Goal: Register for event/course

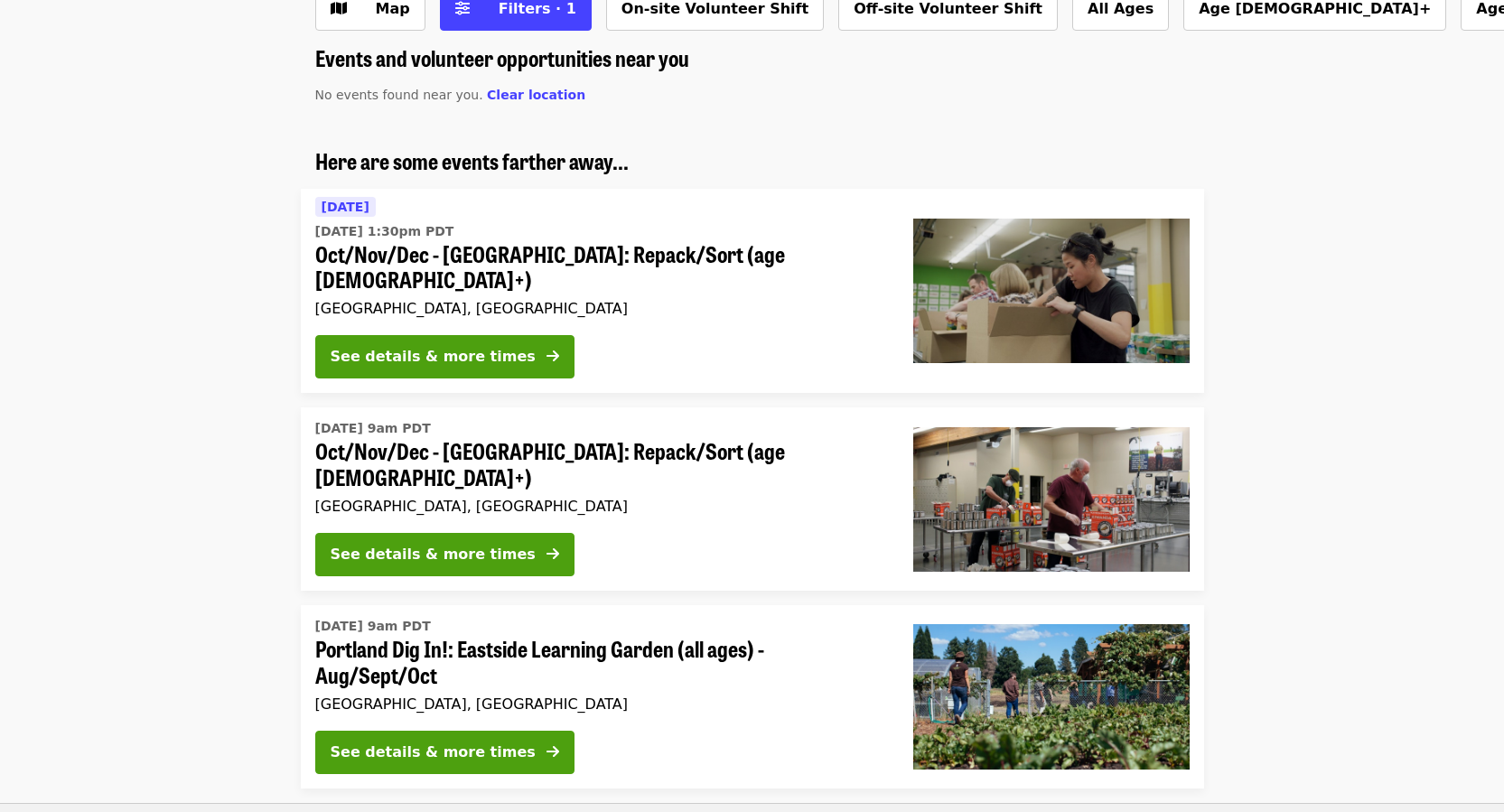
scroll to position [90, 0]
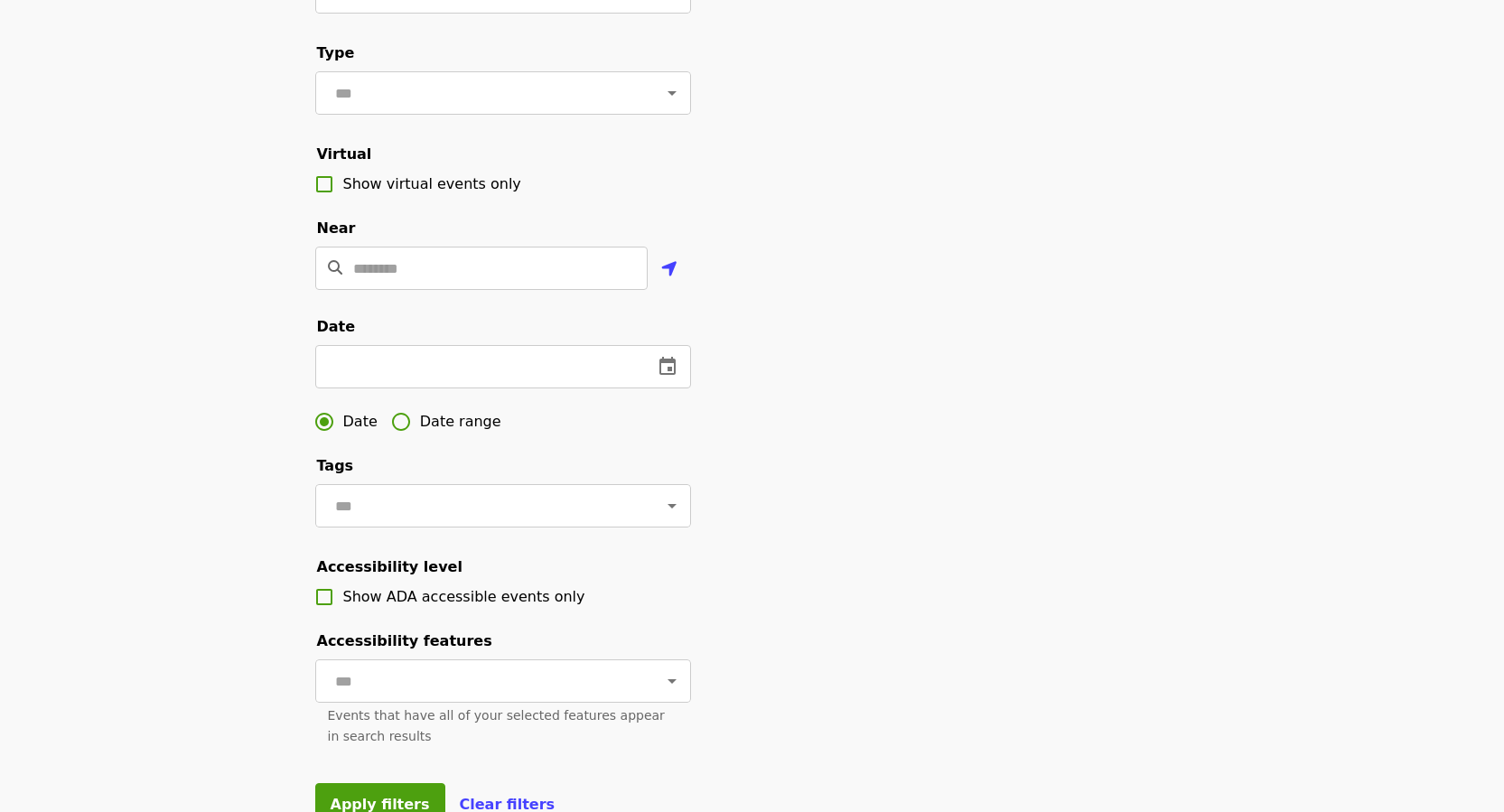
scroll to position [271, 0]
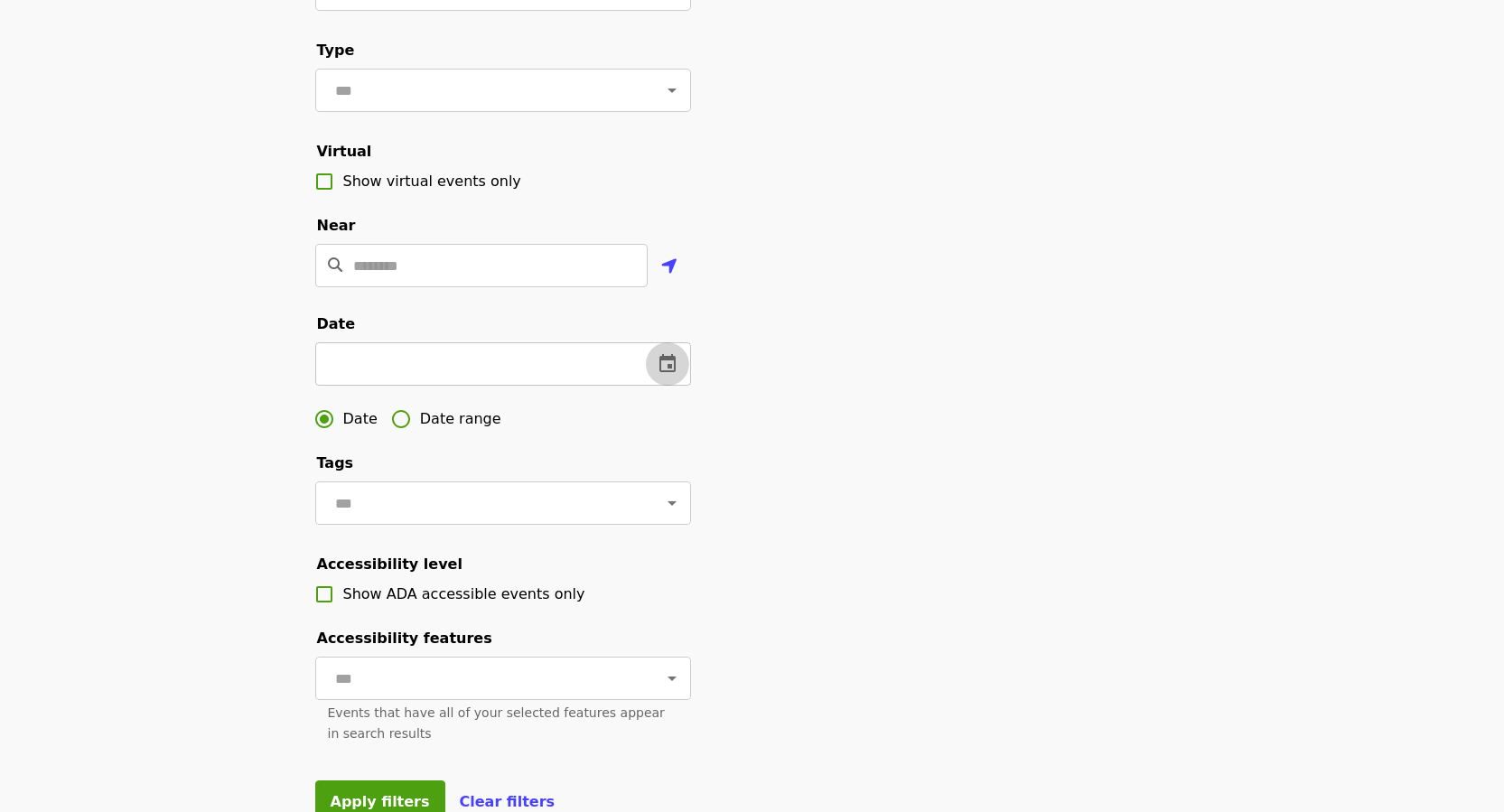
click at [672, 375] on icon "change date" at bounding box center [668, 365] width 22 height 22
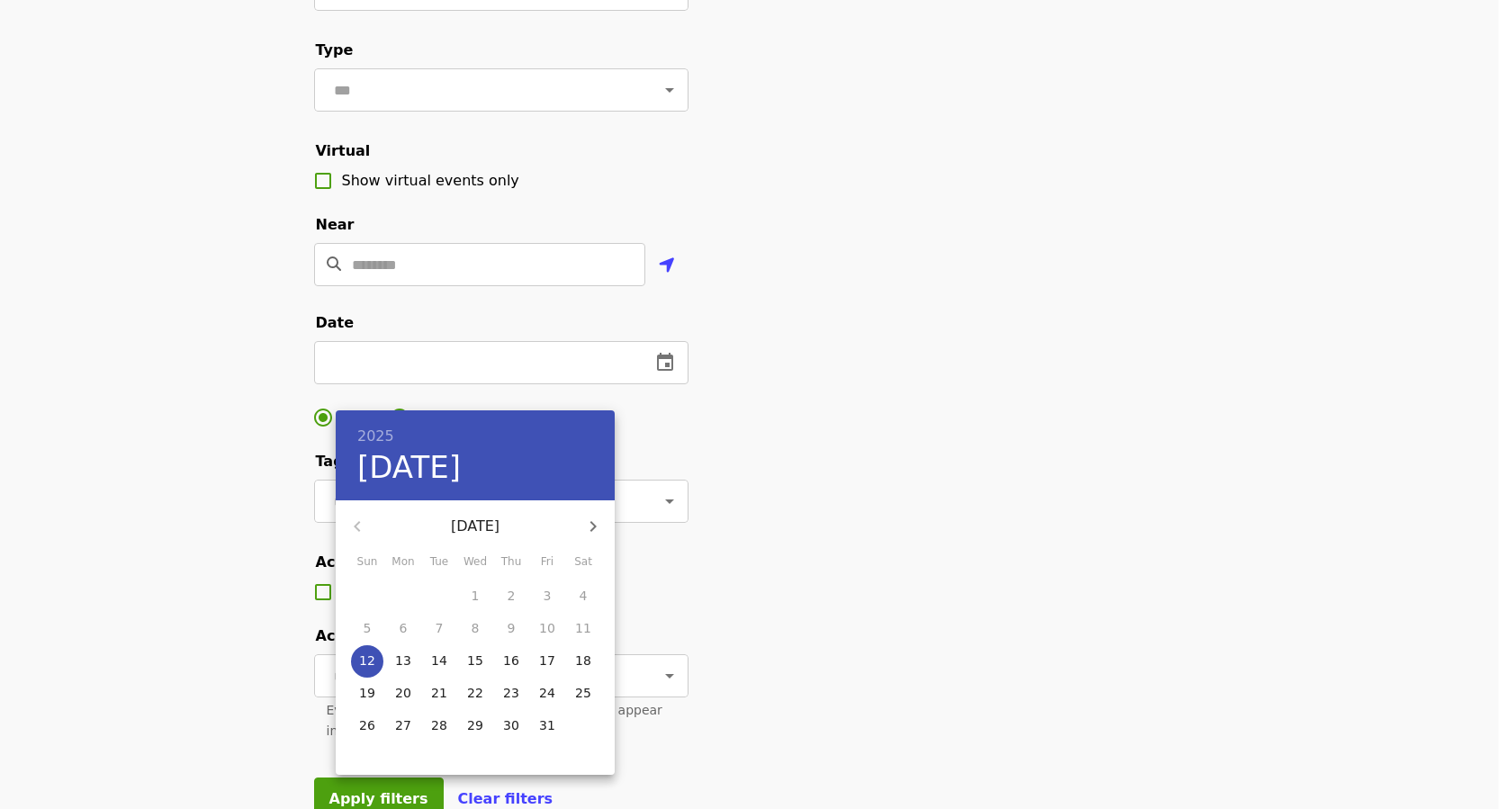
click at [596, 525] on icon "button" at bounding box center [594, 526] width 22 height 22
click at [590, 526] on icon "button" at bounding box center [594, 526] width 22 height 22
click at [589, 531] on icon "button" at bounding box center [594, 526] width 22 height 22
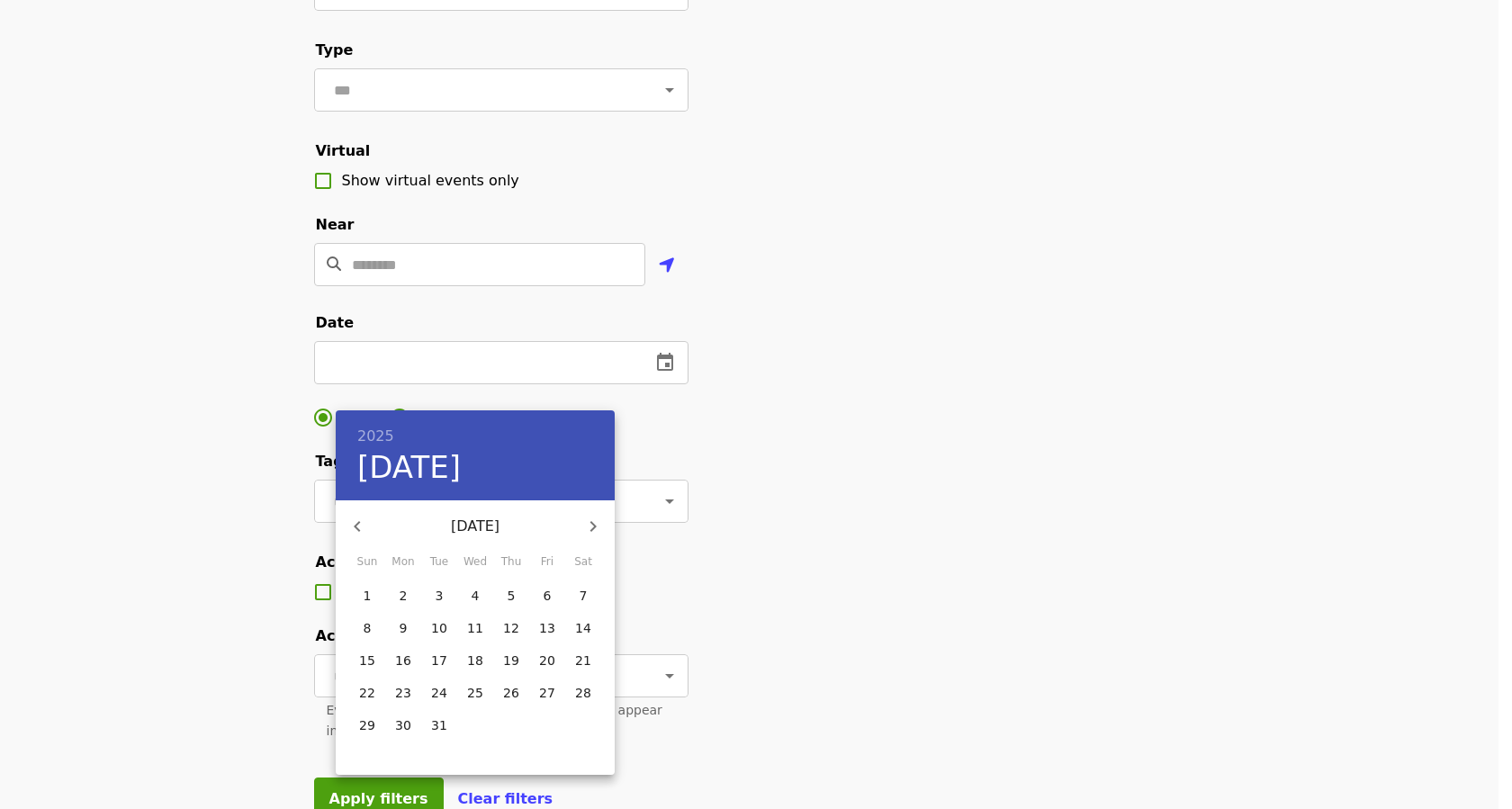
click at [372, 594] on span "1" at bounding box center [367, 596] width 32 height 18
type input "**********"
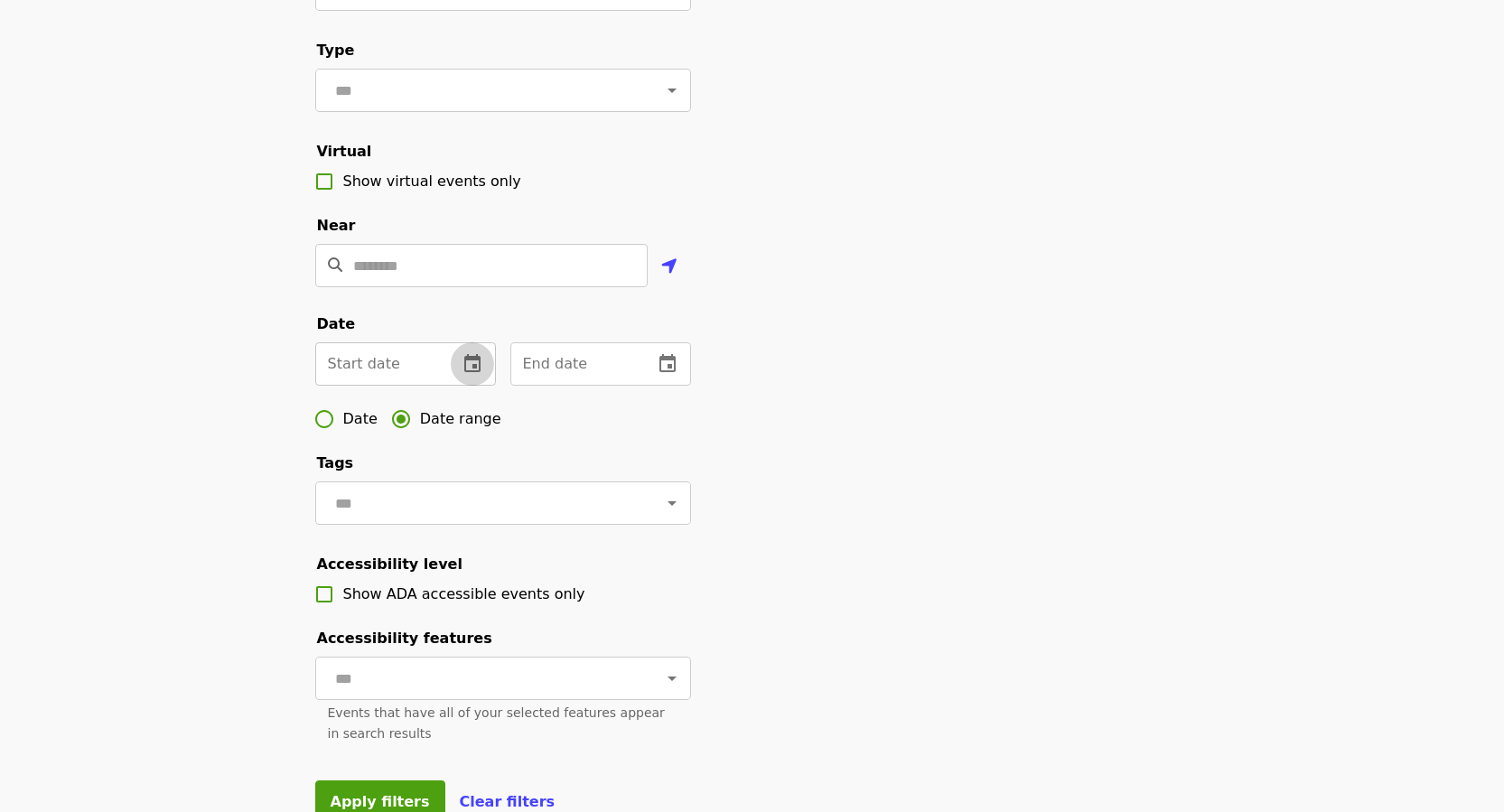
click at [474, 372] on icon "change date" at bounding box center [472, 364] width 17 height 18
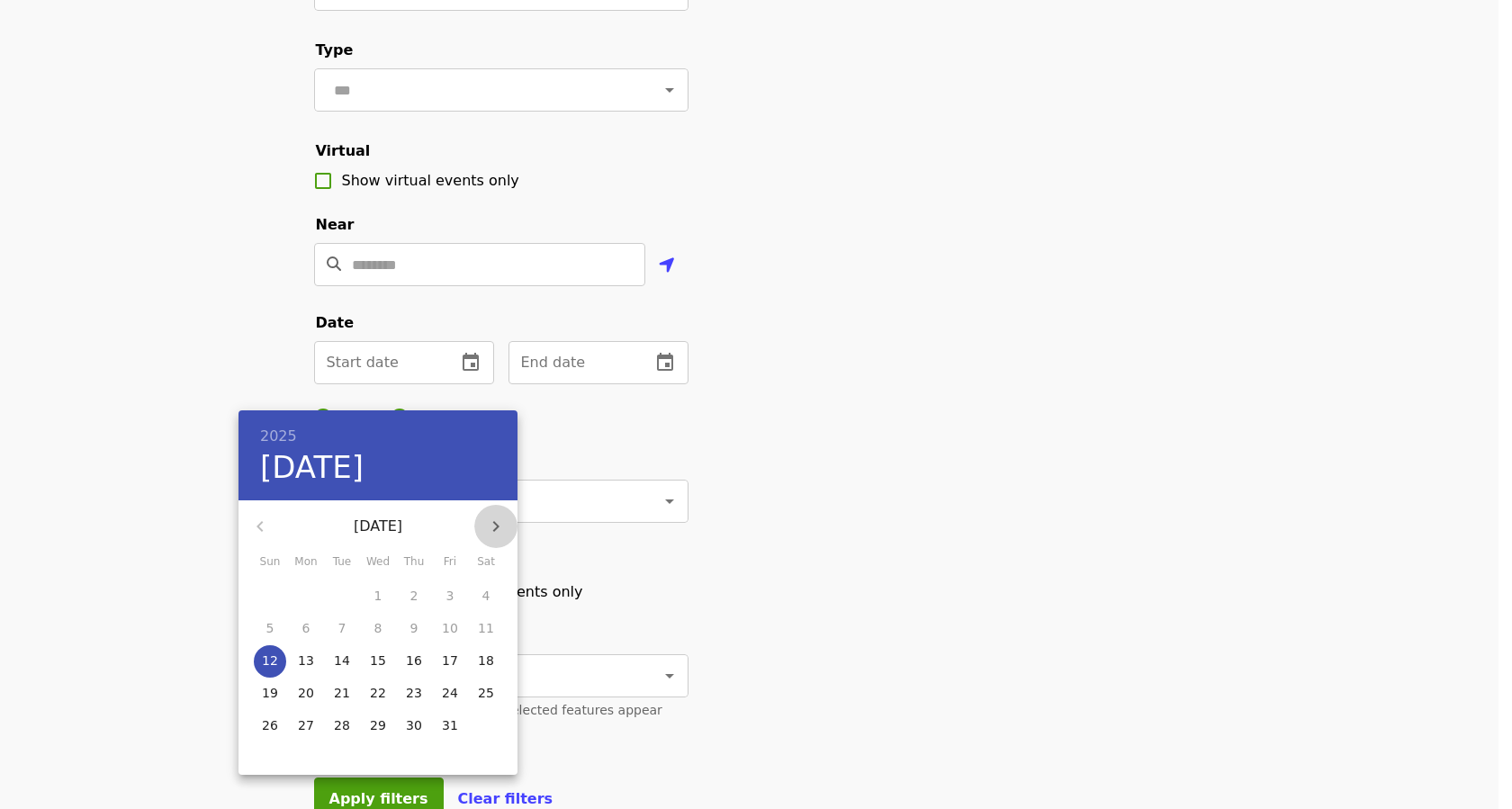
click at [493, 528] on icon "button" at bounding box center [496, 526] width 22 height 22
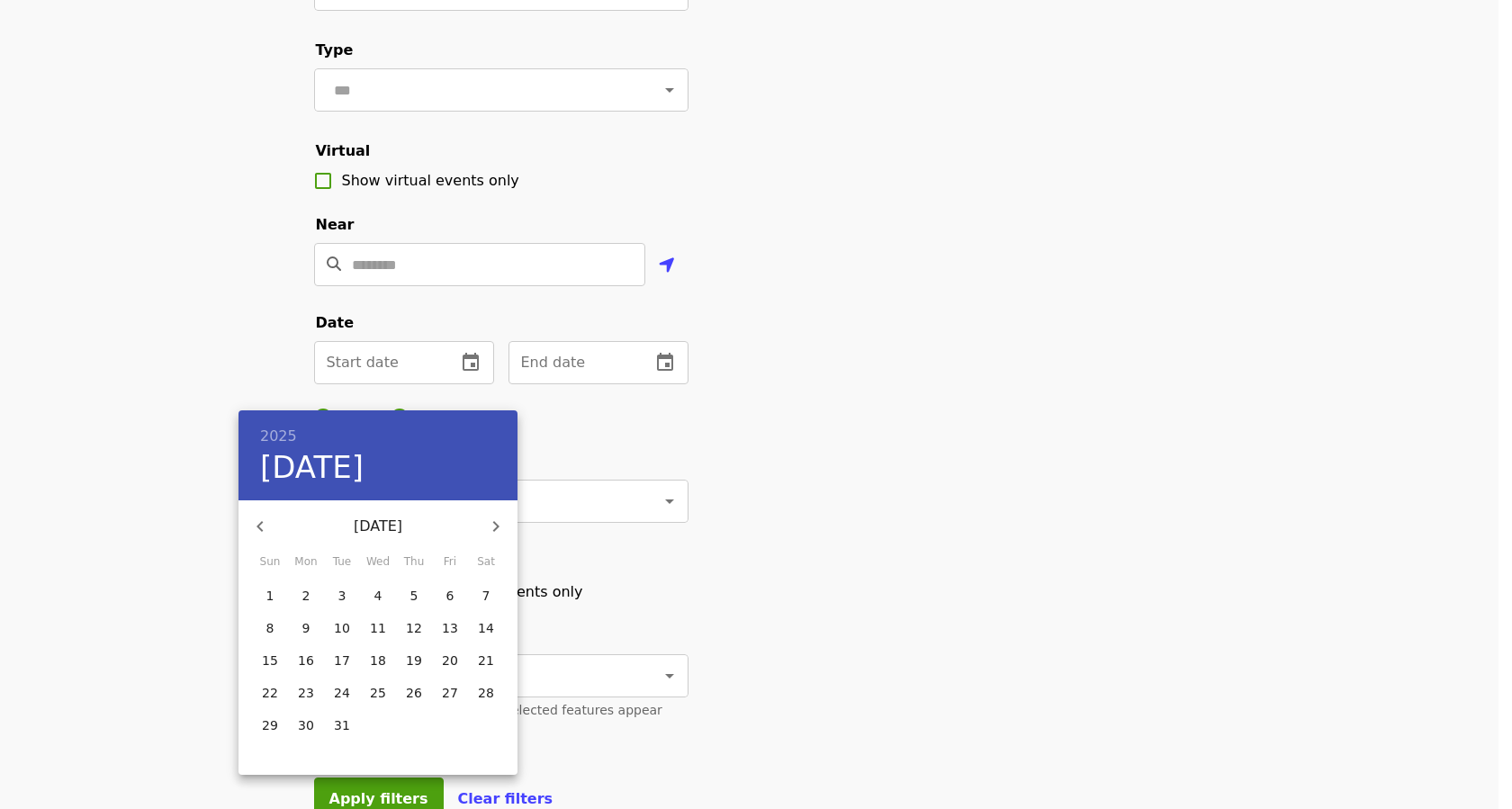
click at [268, 595] on p "1" at bounding box center [270, 596] width 8 height 18
type input "**********"
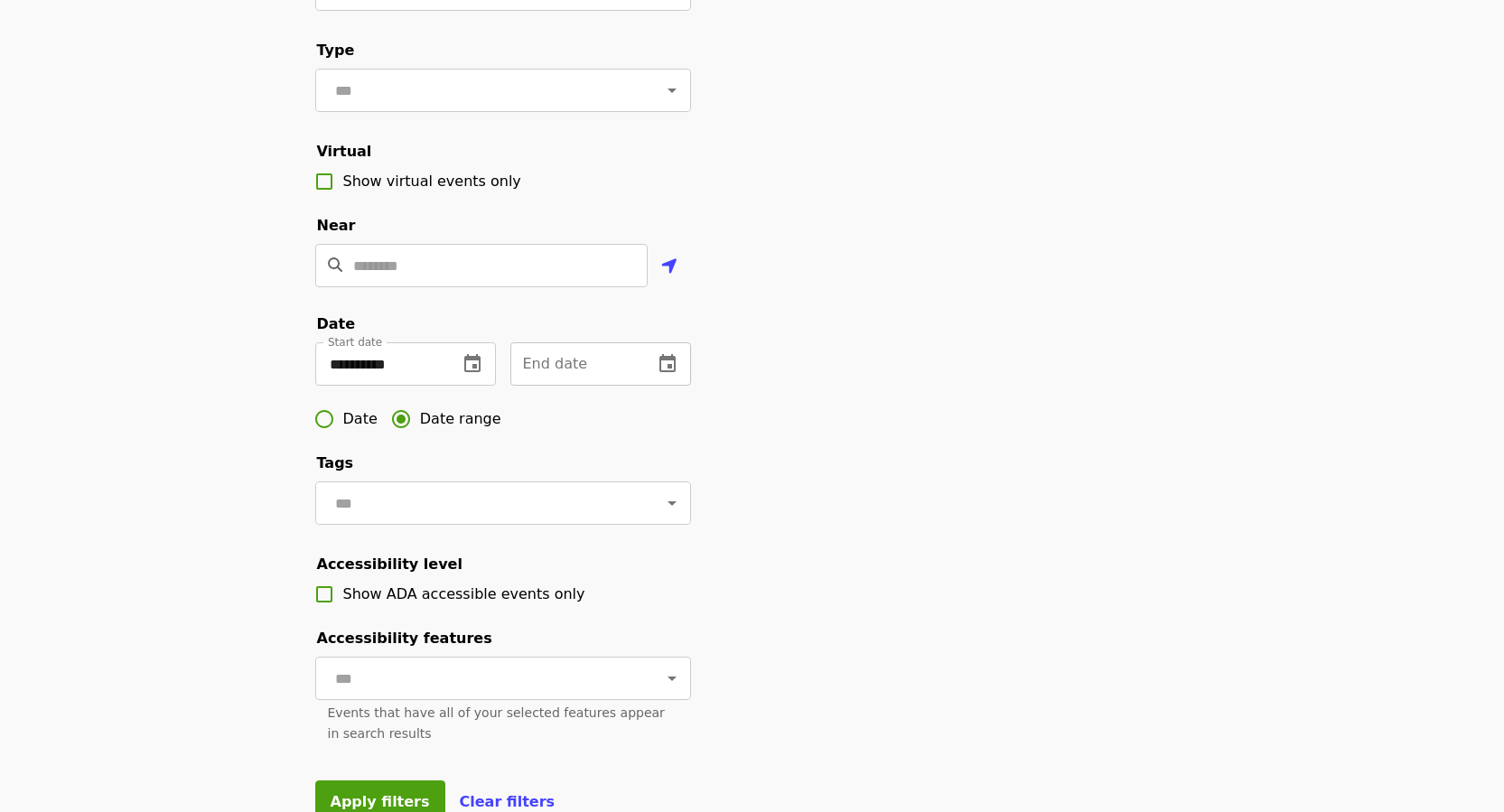
click at [675, 372] on icon "change date" at bounding box center [668, 364] width 17 height 18
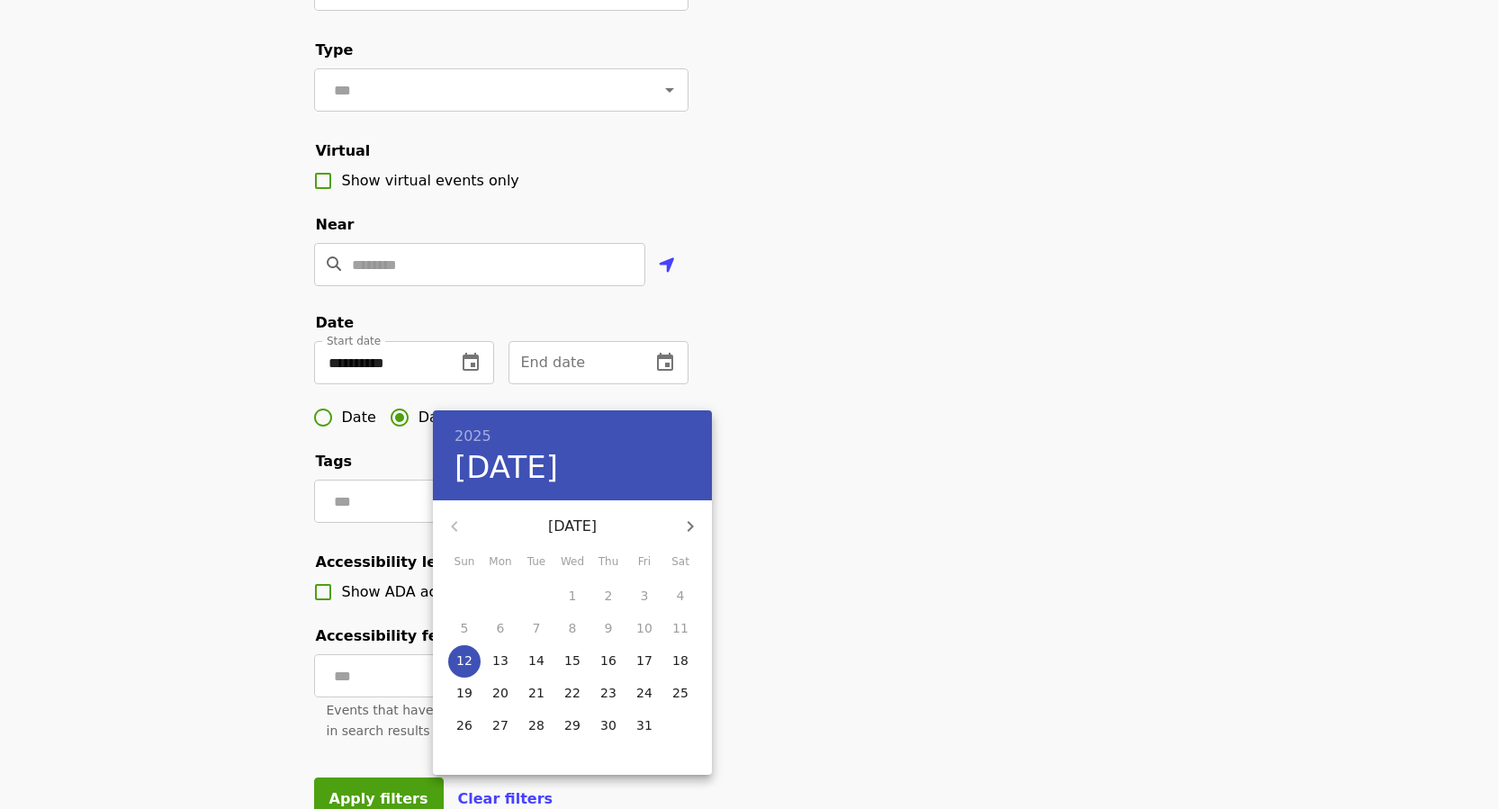
click at [692, 532] on icon "button" at bounding box center [691, 526] width 22 height 22
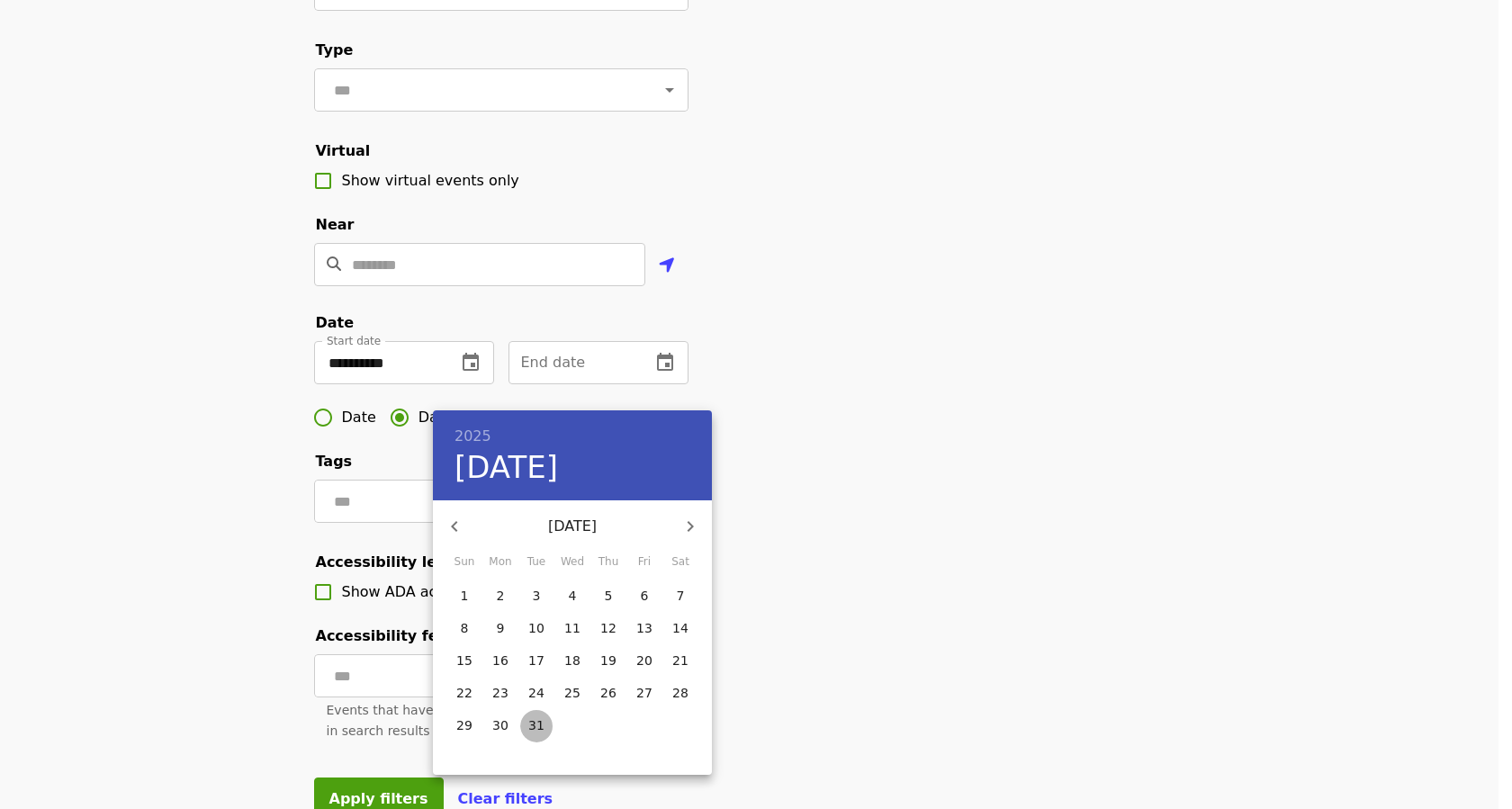
click at [541, 718] on p "31" at bounding box center [537, 726] width 17 height 18
type input "**********"
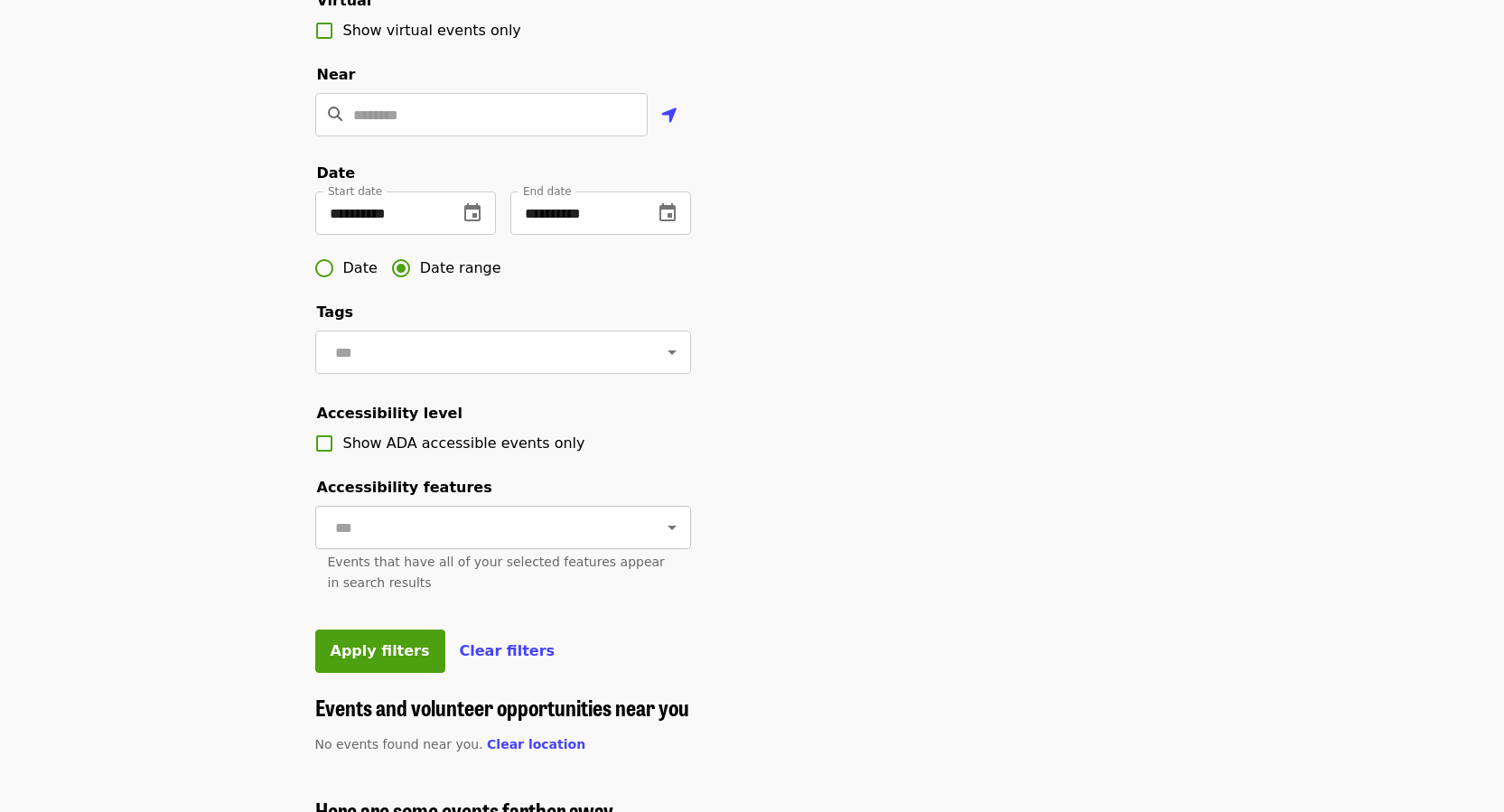
scroll to position [451, 0]
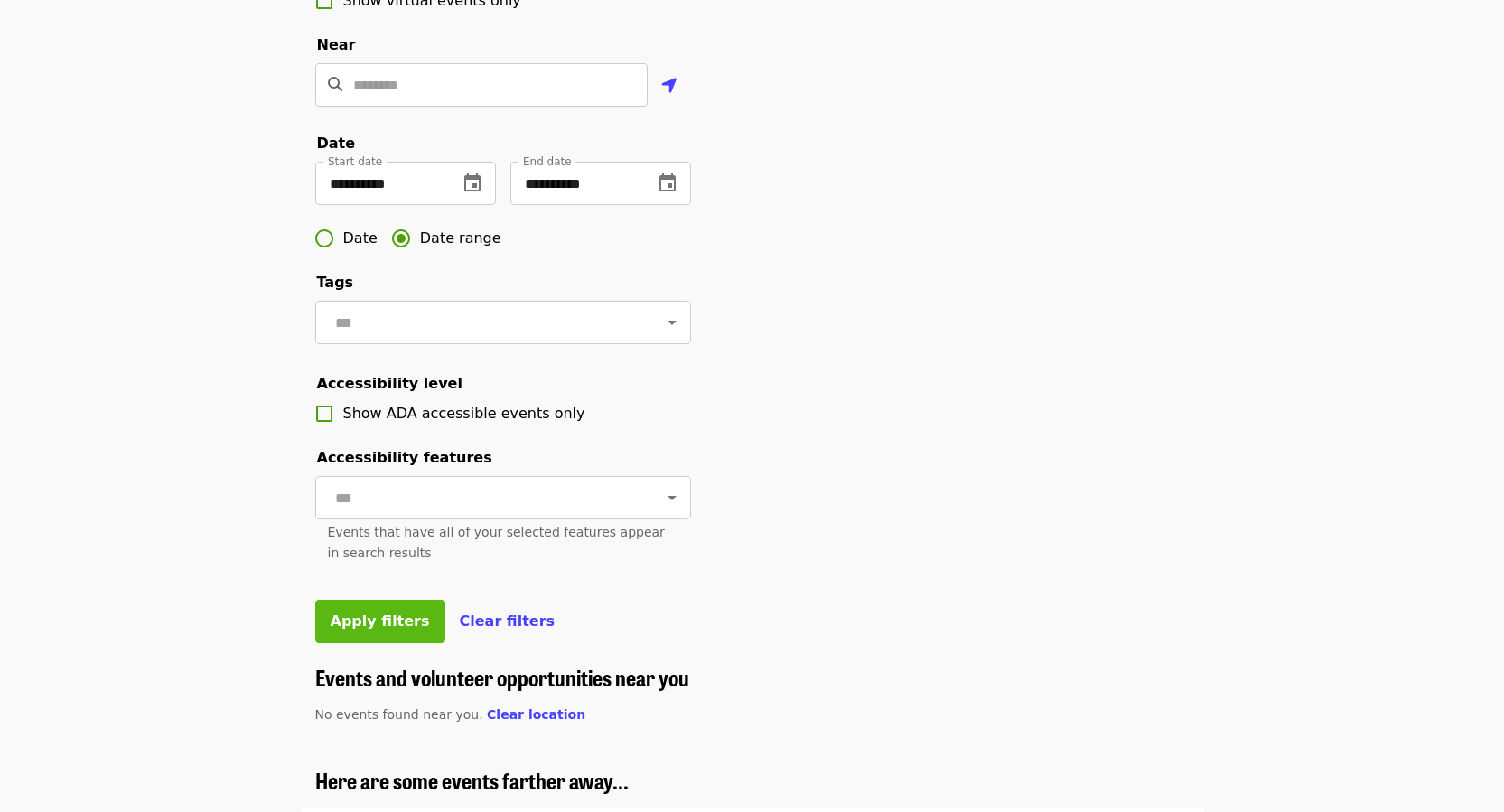
click at [349, 630] on span "Apply filters" at bounding box center [380, 621] width 99 height 17
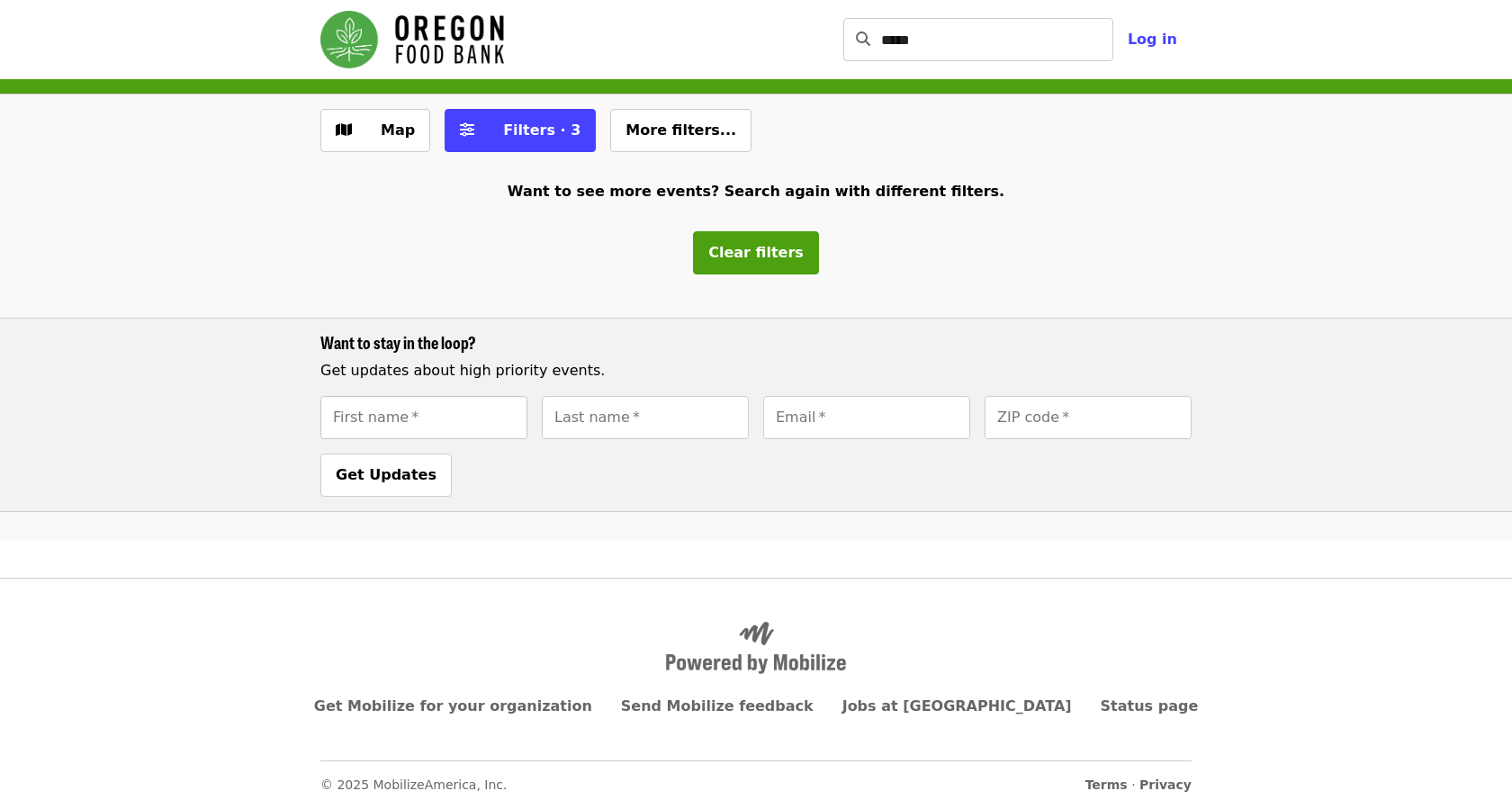
click at [474, 429] on input "First name   *" at bounding box center [424, 417] width 207 height 43
type input "********"
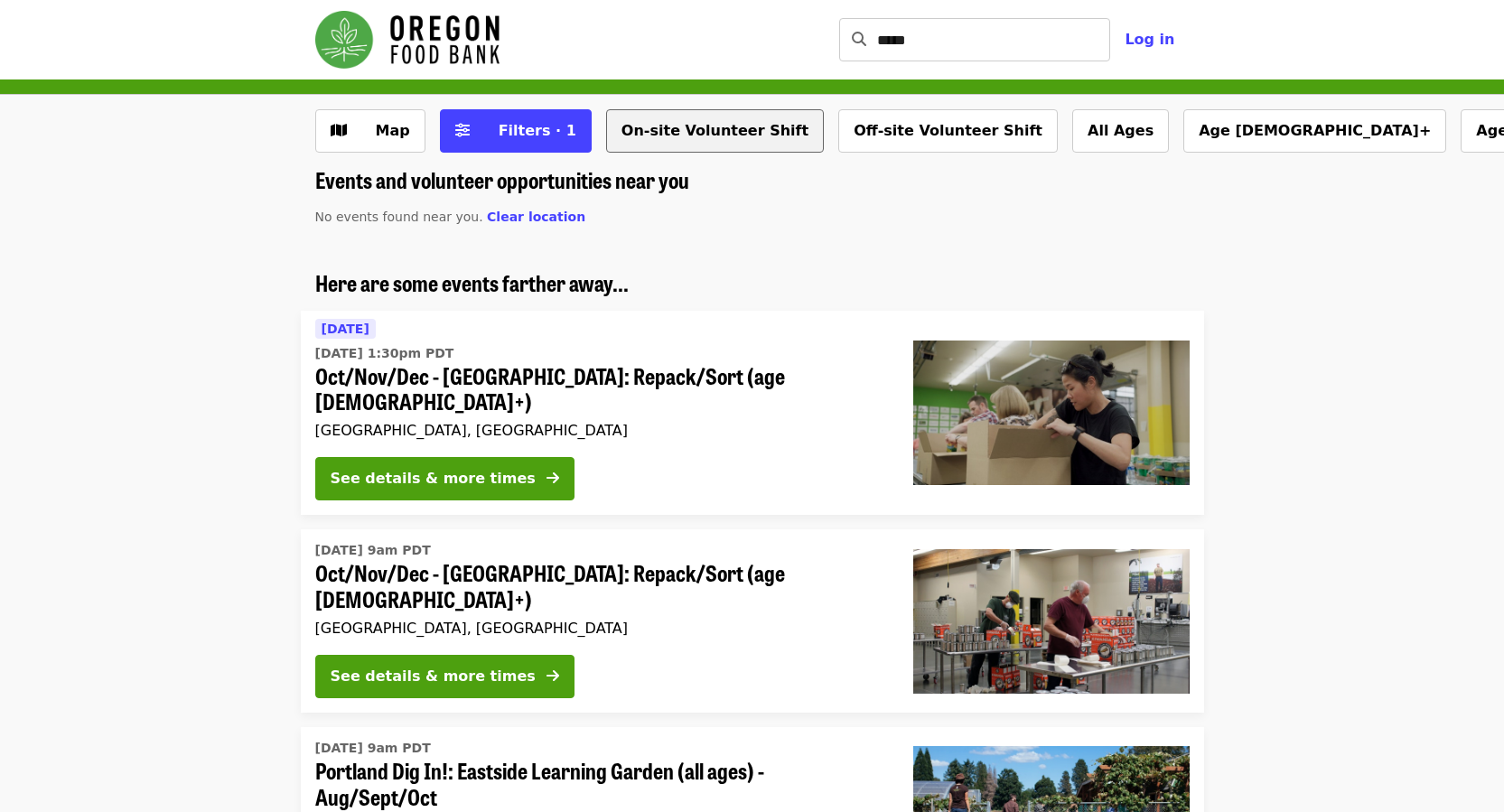
click at [670, 141] on button "On-site Volunteer Shift" at bounding box center [715, 131] width 217 height 43
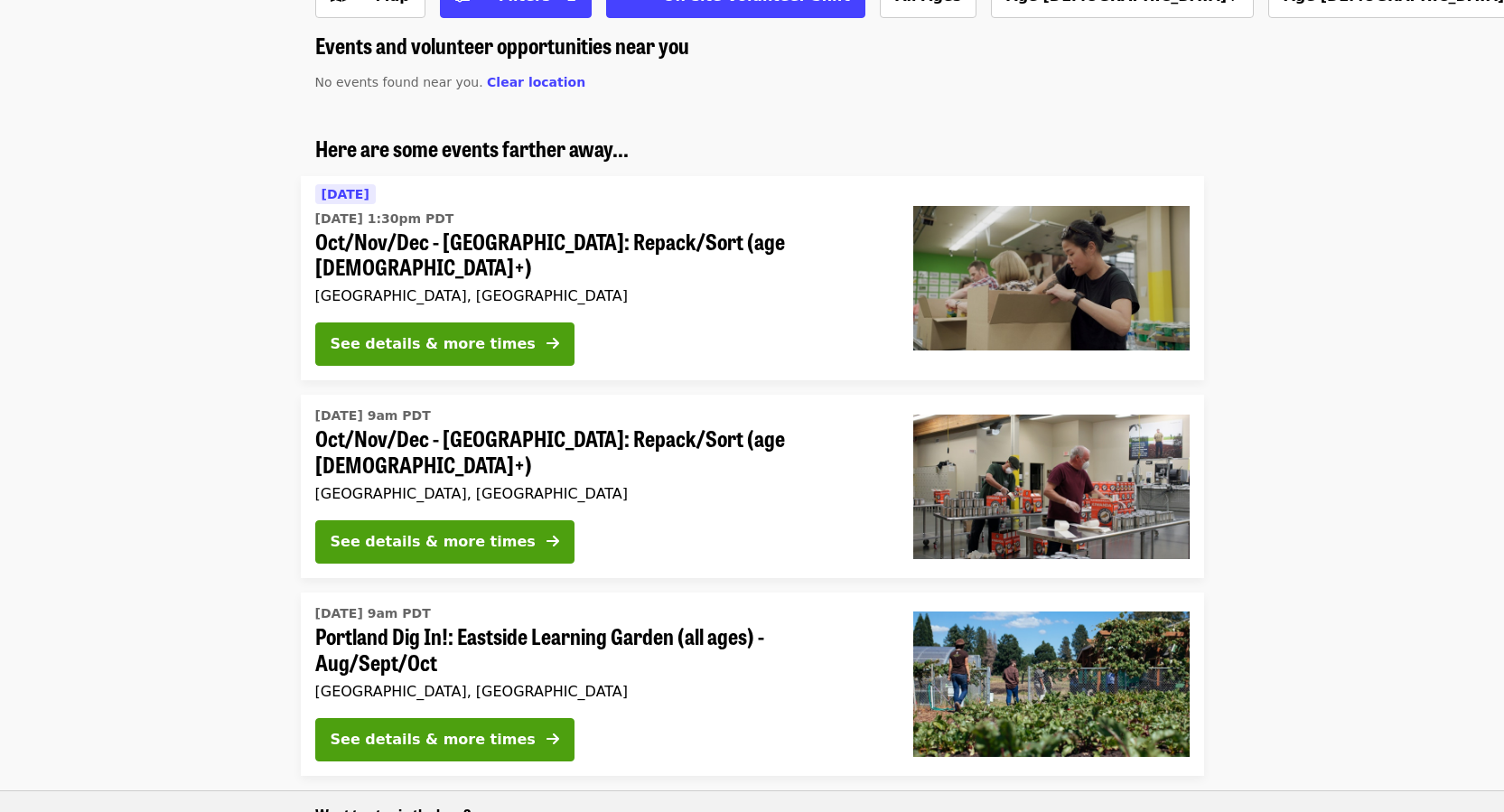
scroll to position [180, 0]
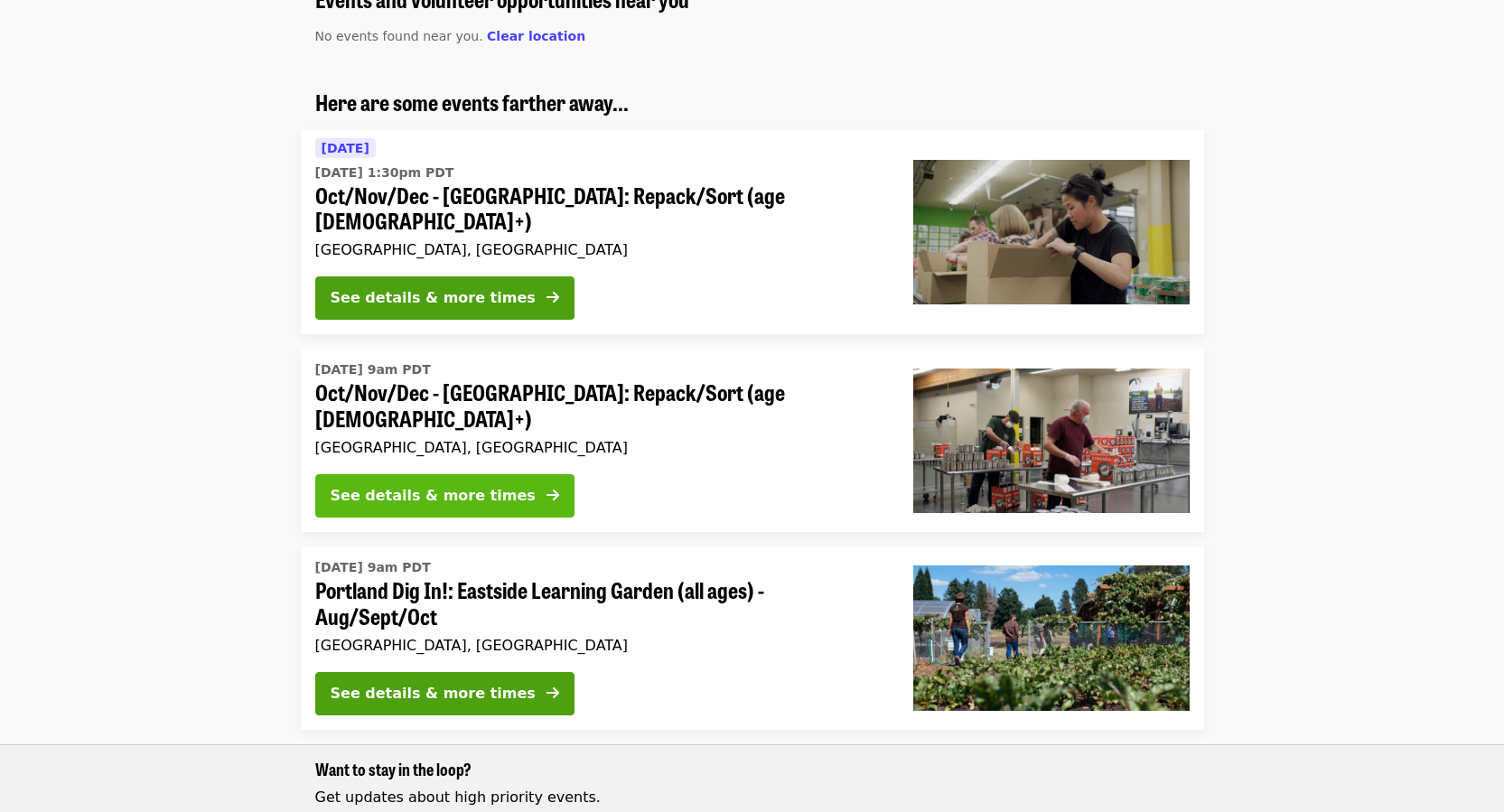
click at [416, 485] on div "See details & more times" at bounding box center [433, 496] width 205 height 22
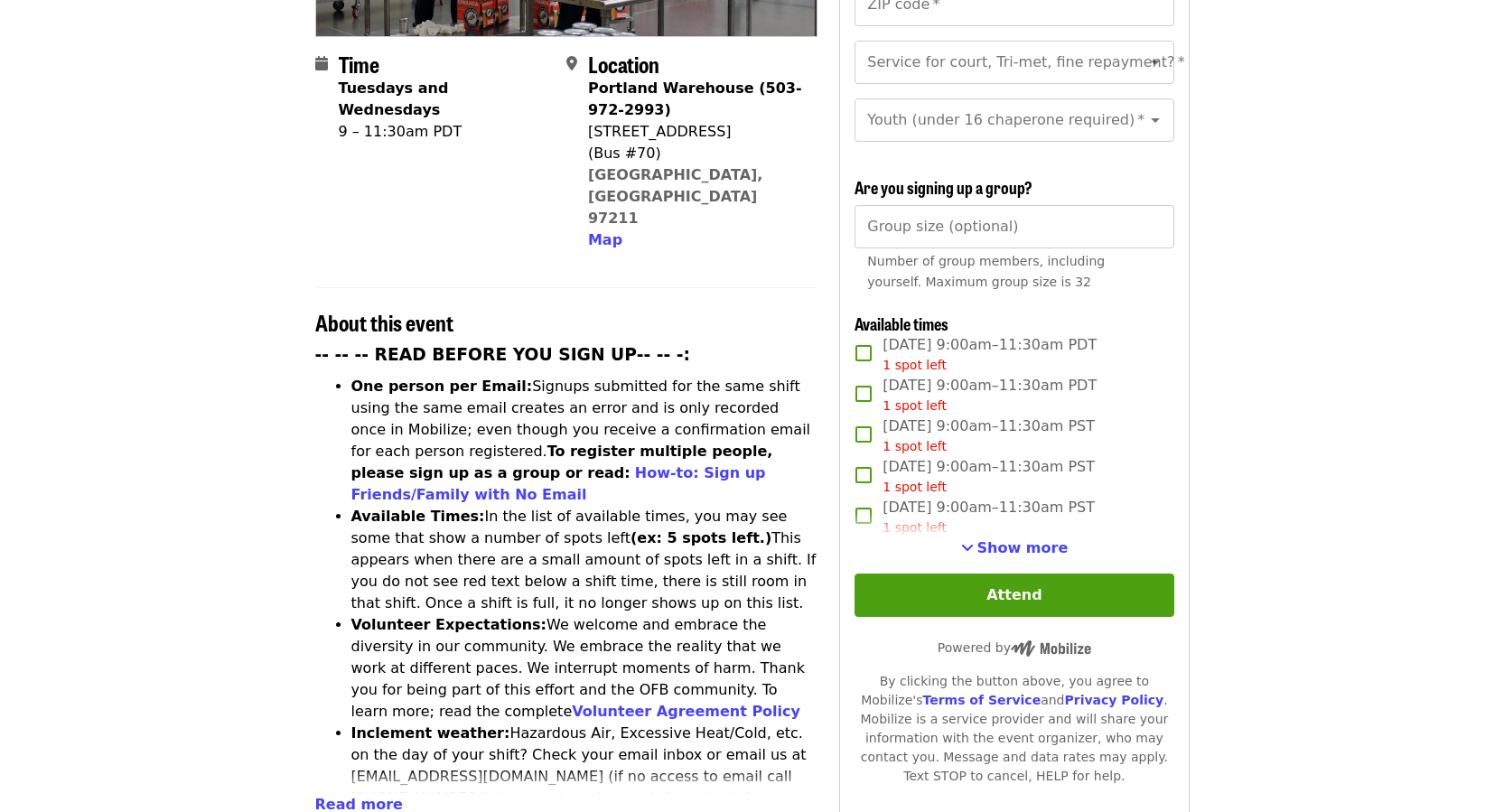
scroll to position [451, 0]
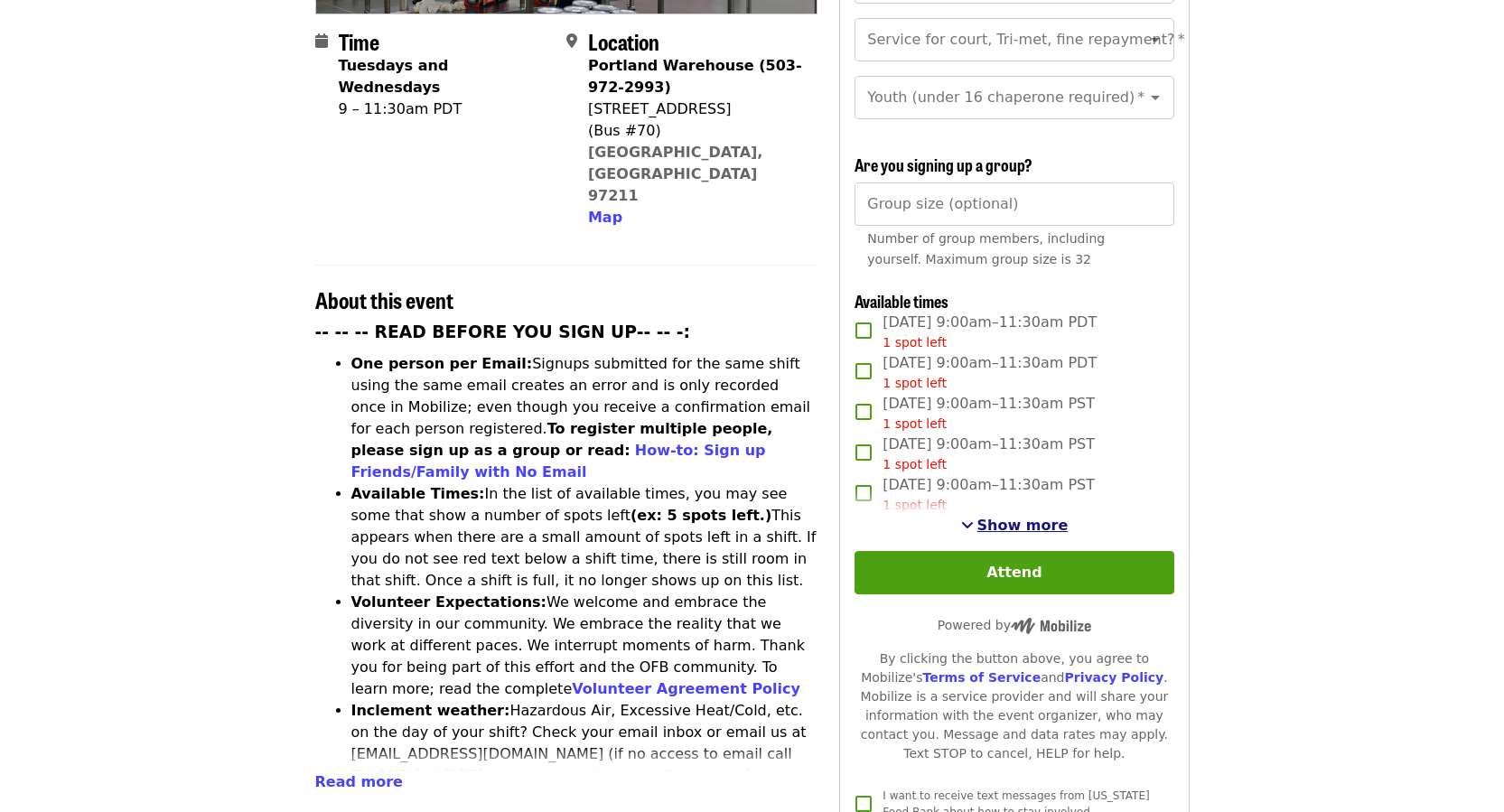
click at [1013, 517] on span "Show more" at bounding box center [1022, 525] width 91 height 17
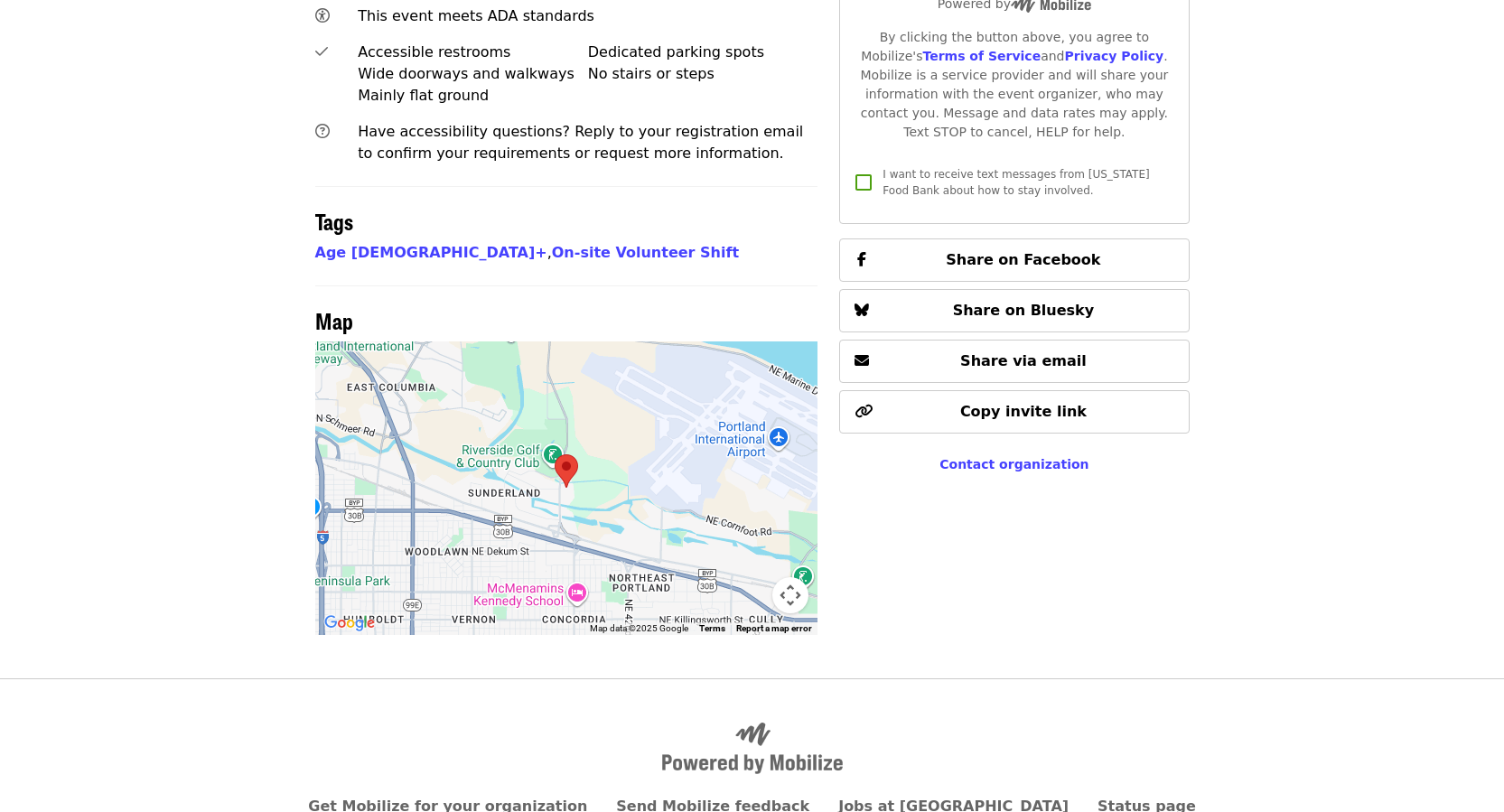
scroll to position [1340, 0]
